Goal: Navigation & Orientation: Find specific page/section

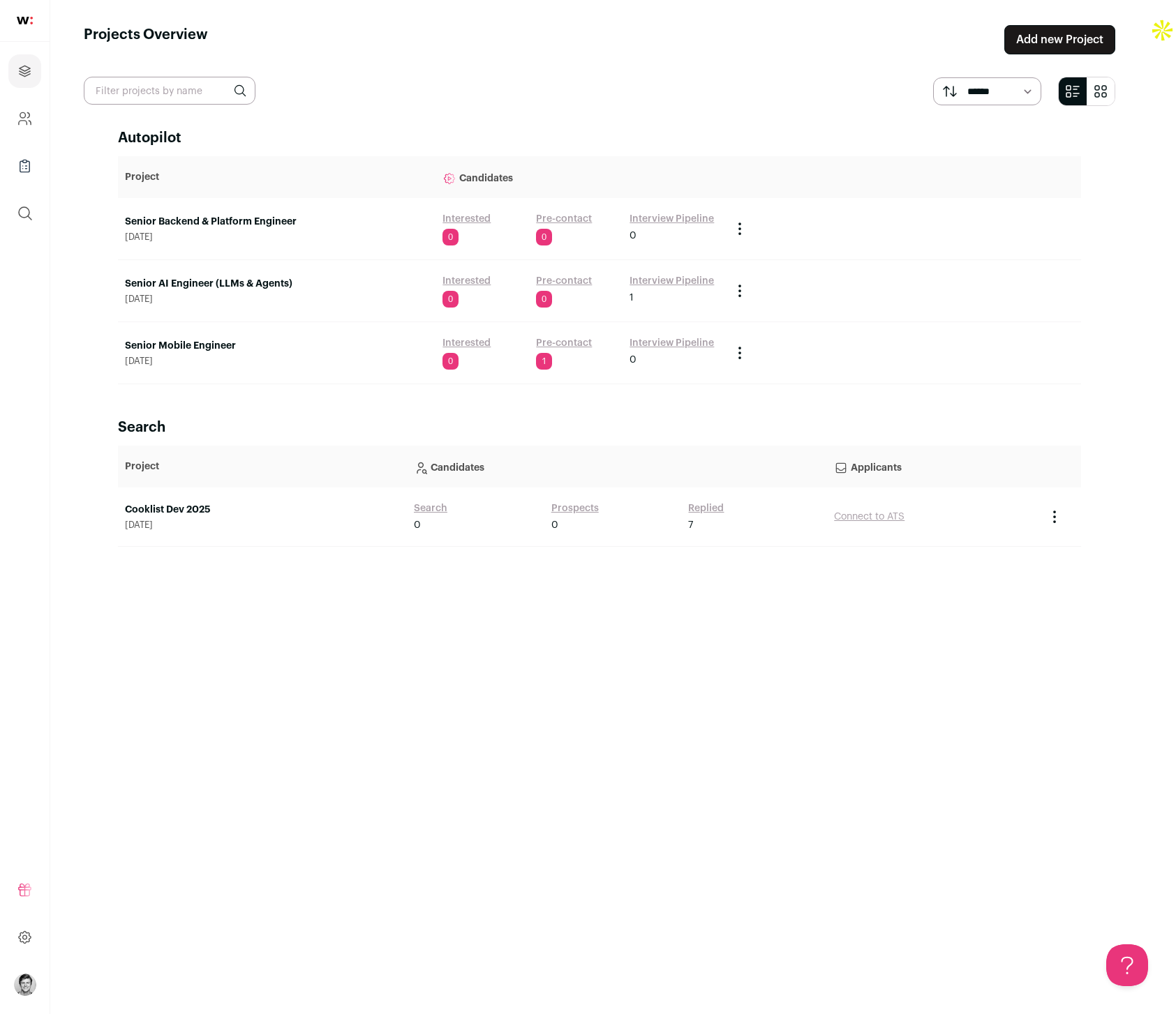
click at [660, 275] on link "Interview Pipeline" at bounding box center [672, 281] width 84 height 14
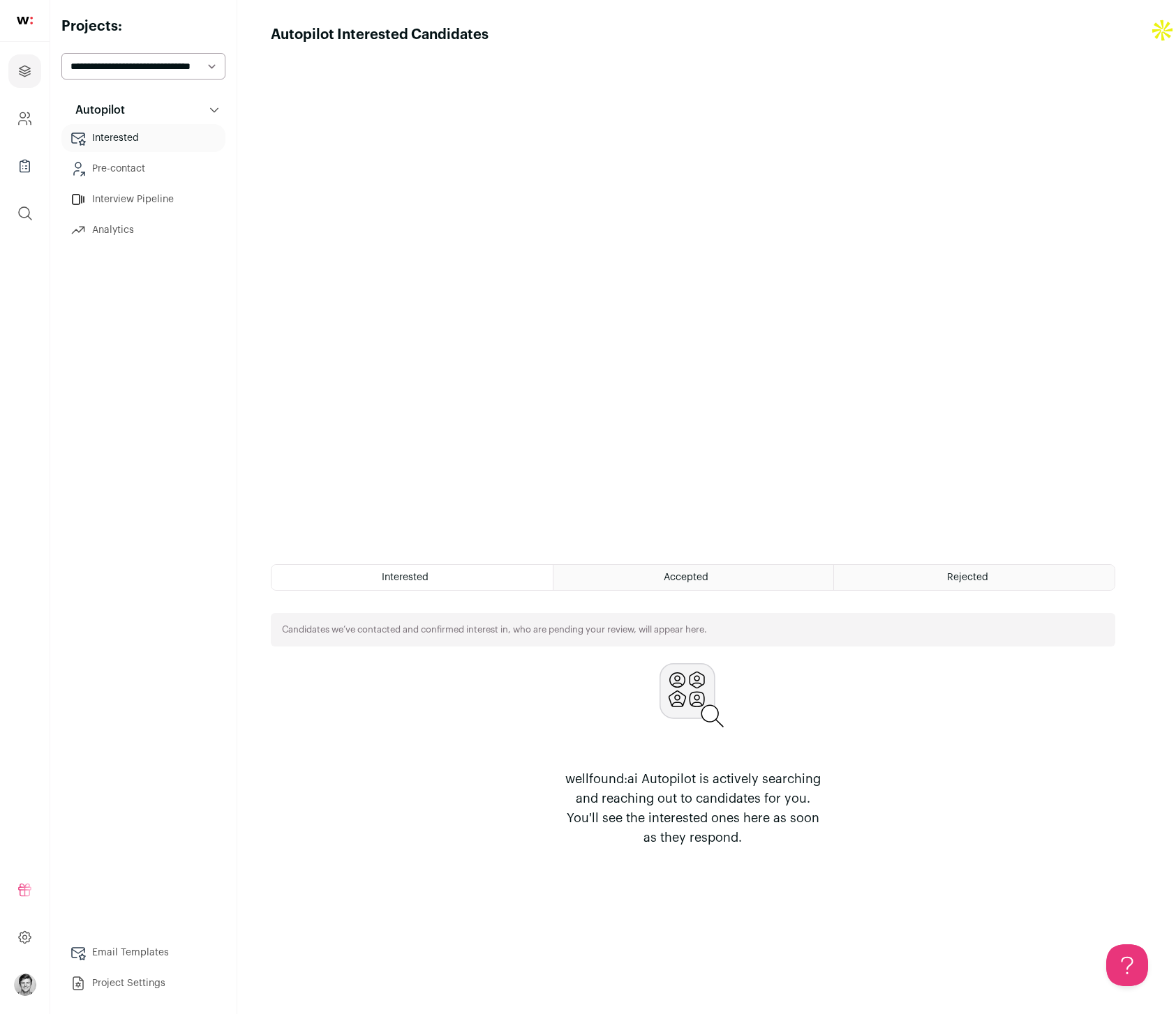
click at [120, 199] on link "Interview Pipeline" at bounding box center [143, 199] width 164 height 28
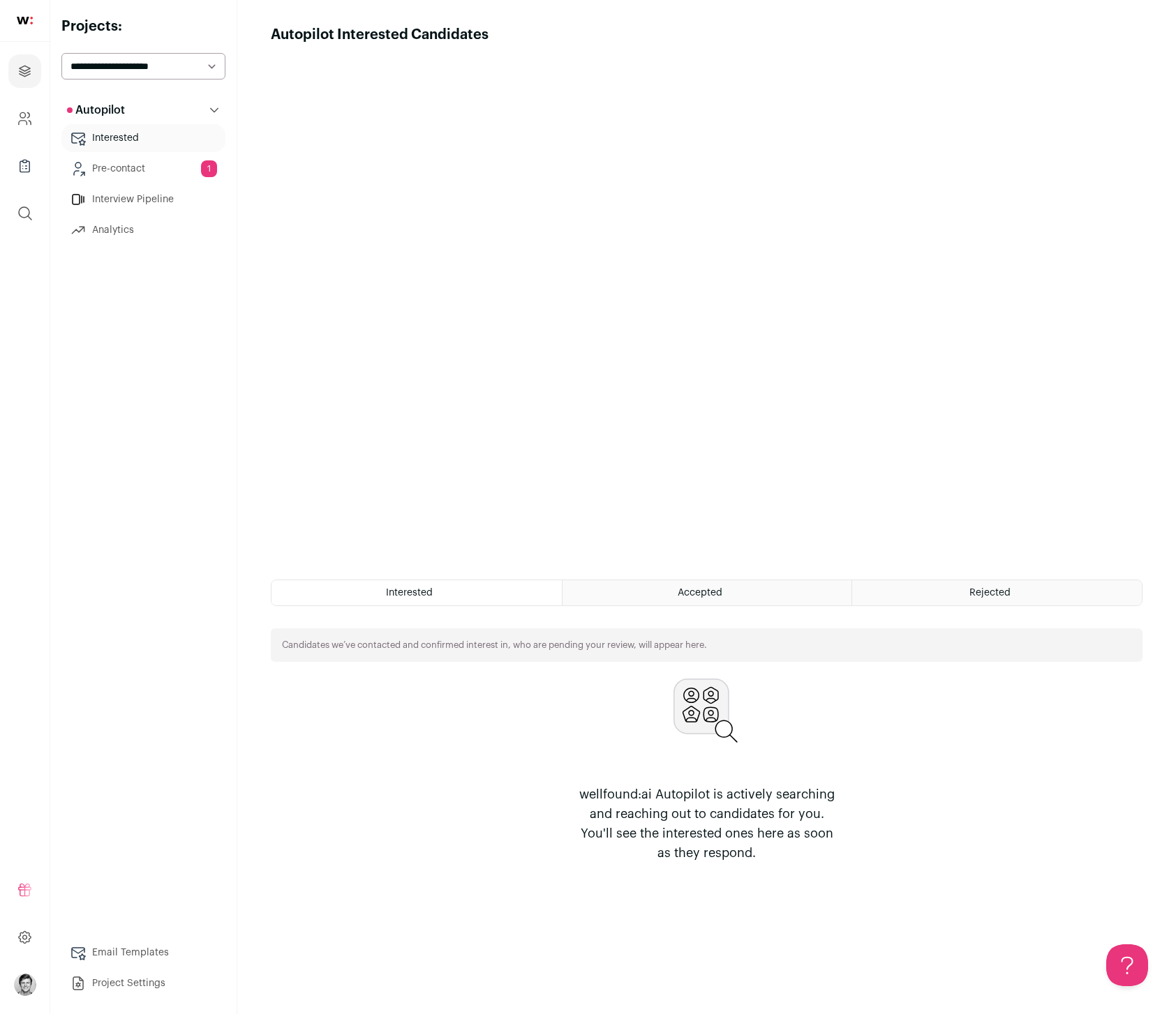
click at [135, 173] on link "Pre-contact 1" at bounding box center [143, 169] width 164 height 28
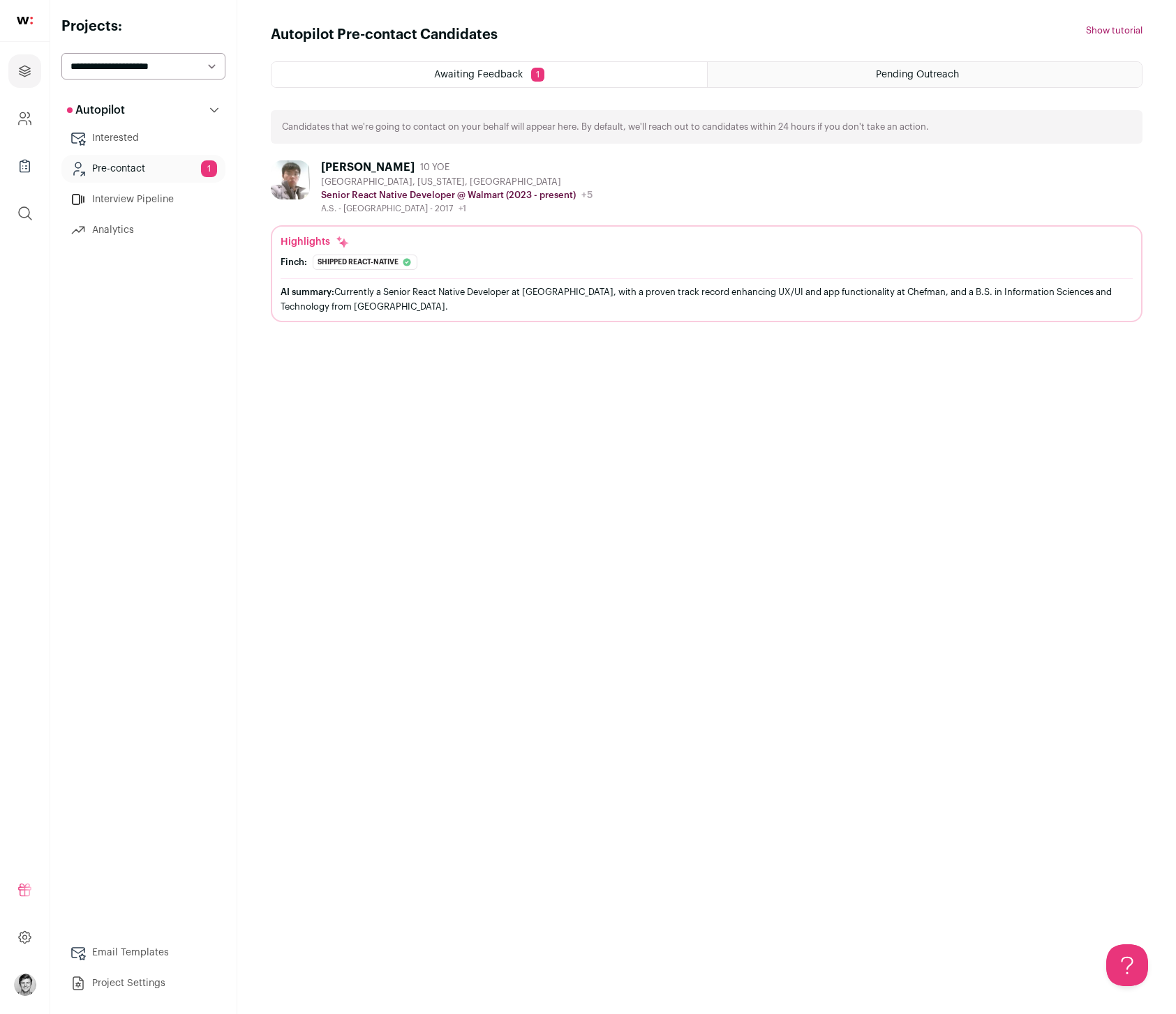
click at [132, 150] on link "Interested" at bounding box center [143, 138] width 164 height 28
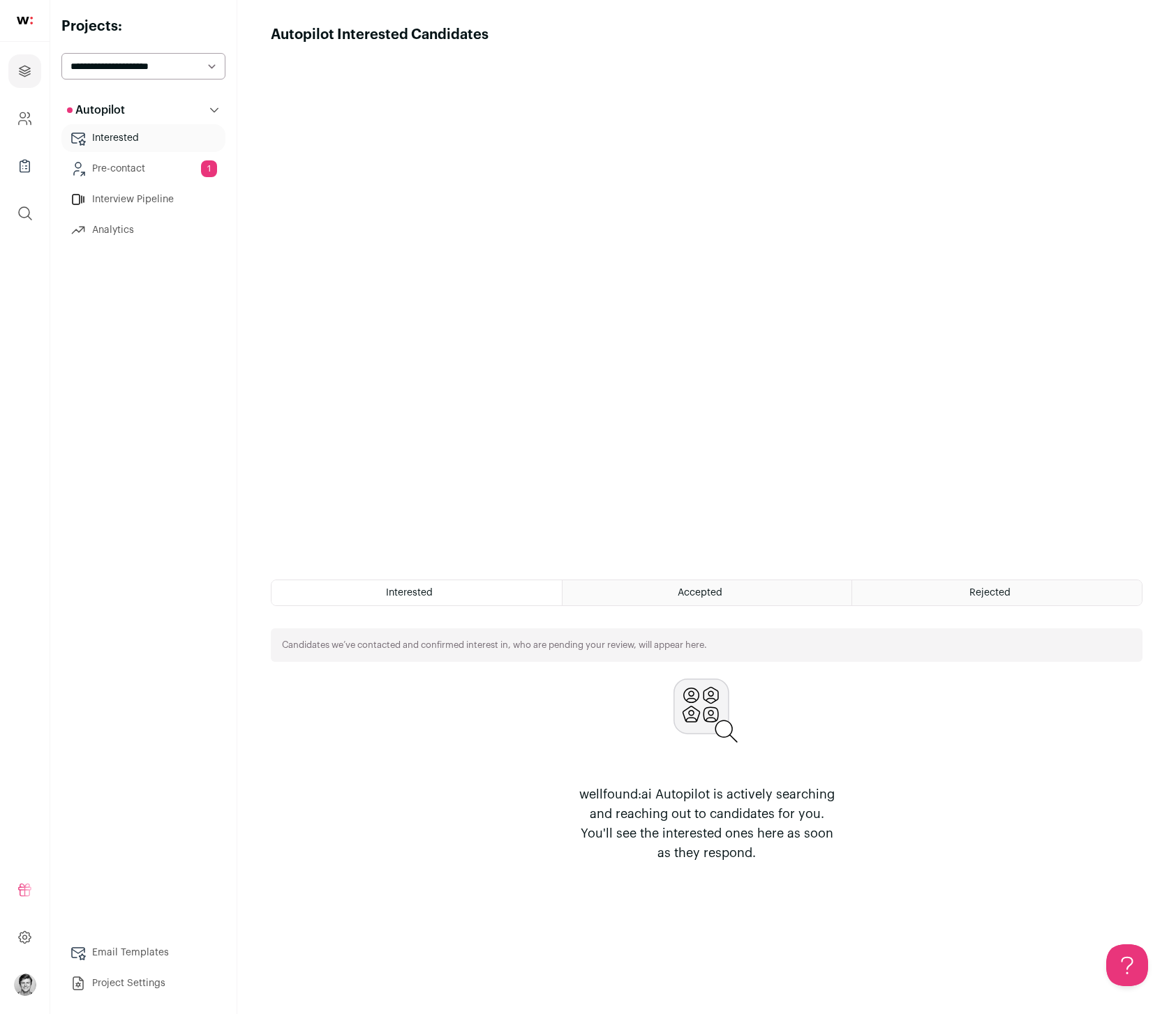
click at [129, 197] on link "Interview Pipeline" at bounding box center [143, 199] width 164 height 28
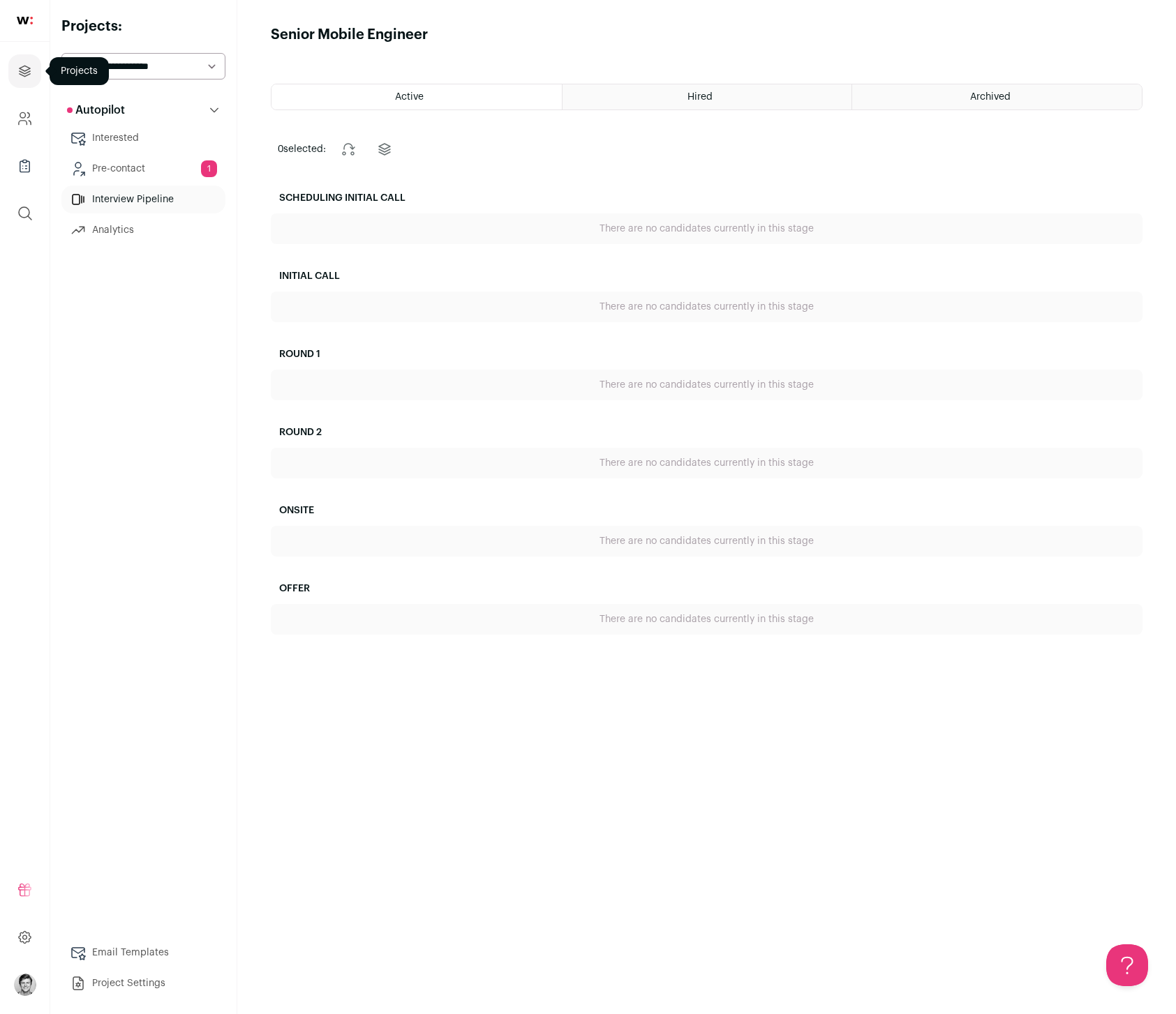
click at [14, 83] on link "Projects" at bounding box center [25, 71] width 33 height 33
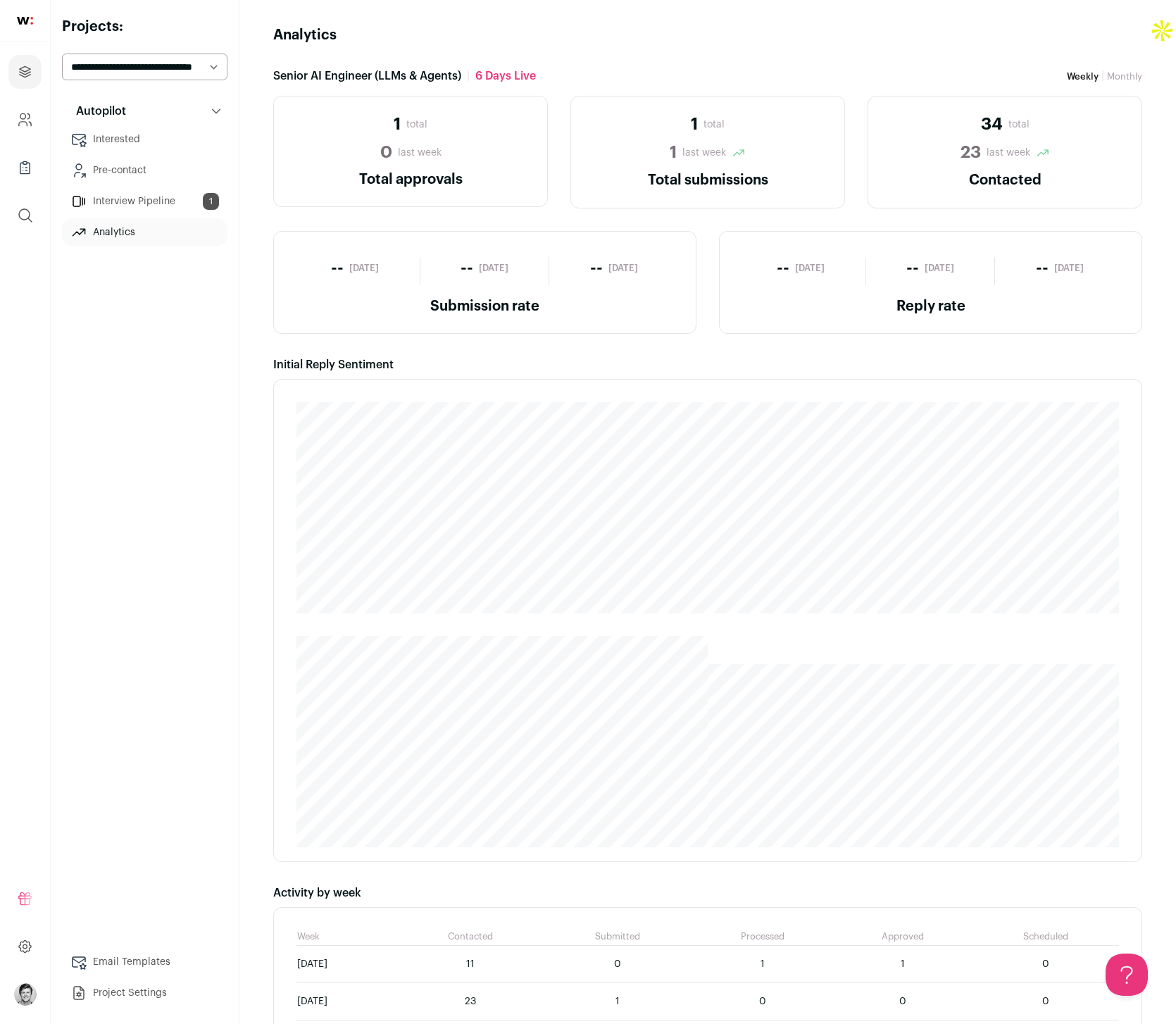
click at [160, 204] on link "Interview Pipeline 1" at bounding box center [145, 201] width 166 height 28
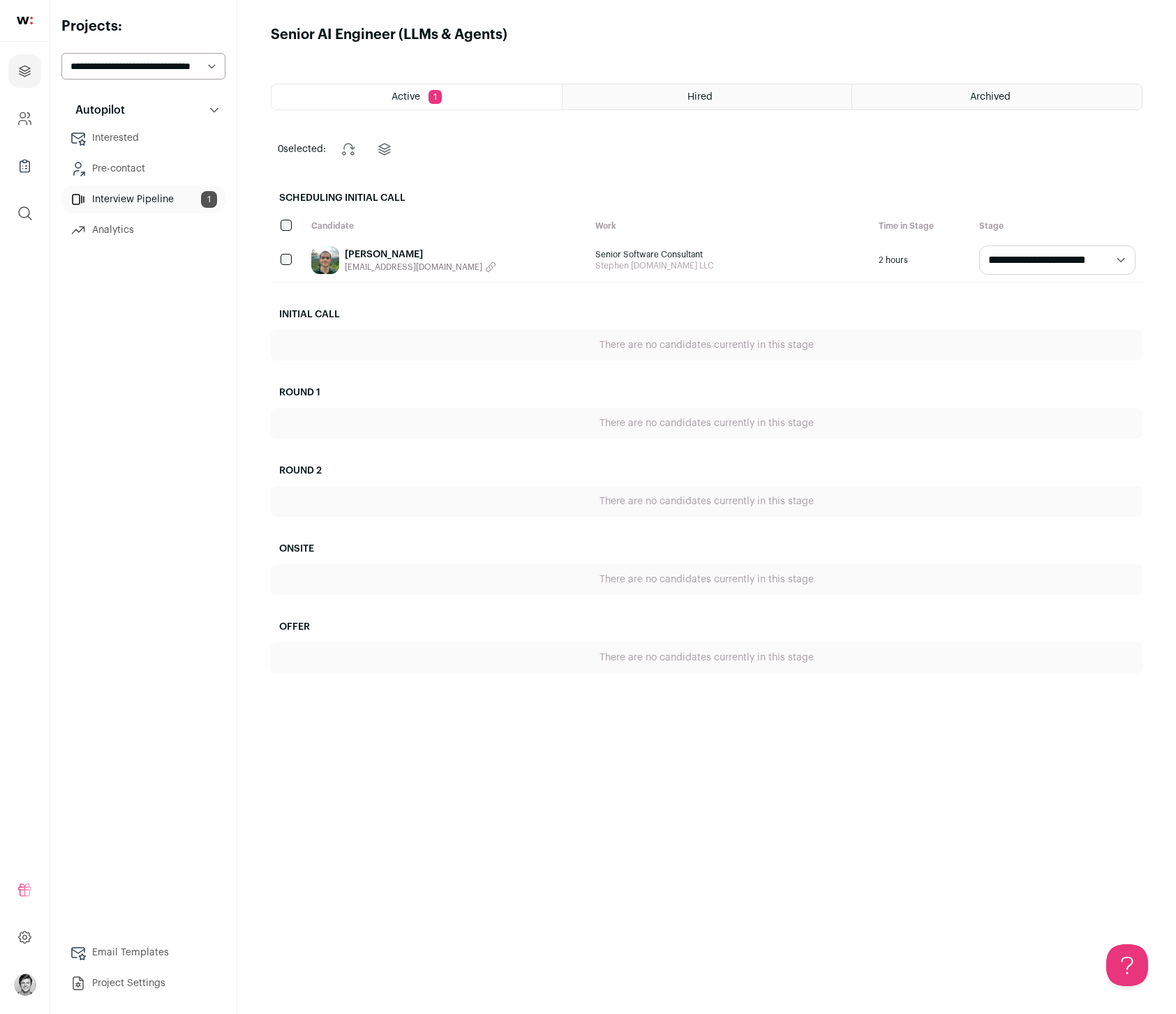
click at [152, 224] on link "Analytics" at bounding box center [143, 230] width 164 height 28
